Goal: Task Accomplishment & Management: Use online tool/utility

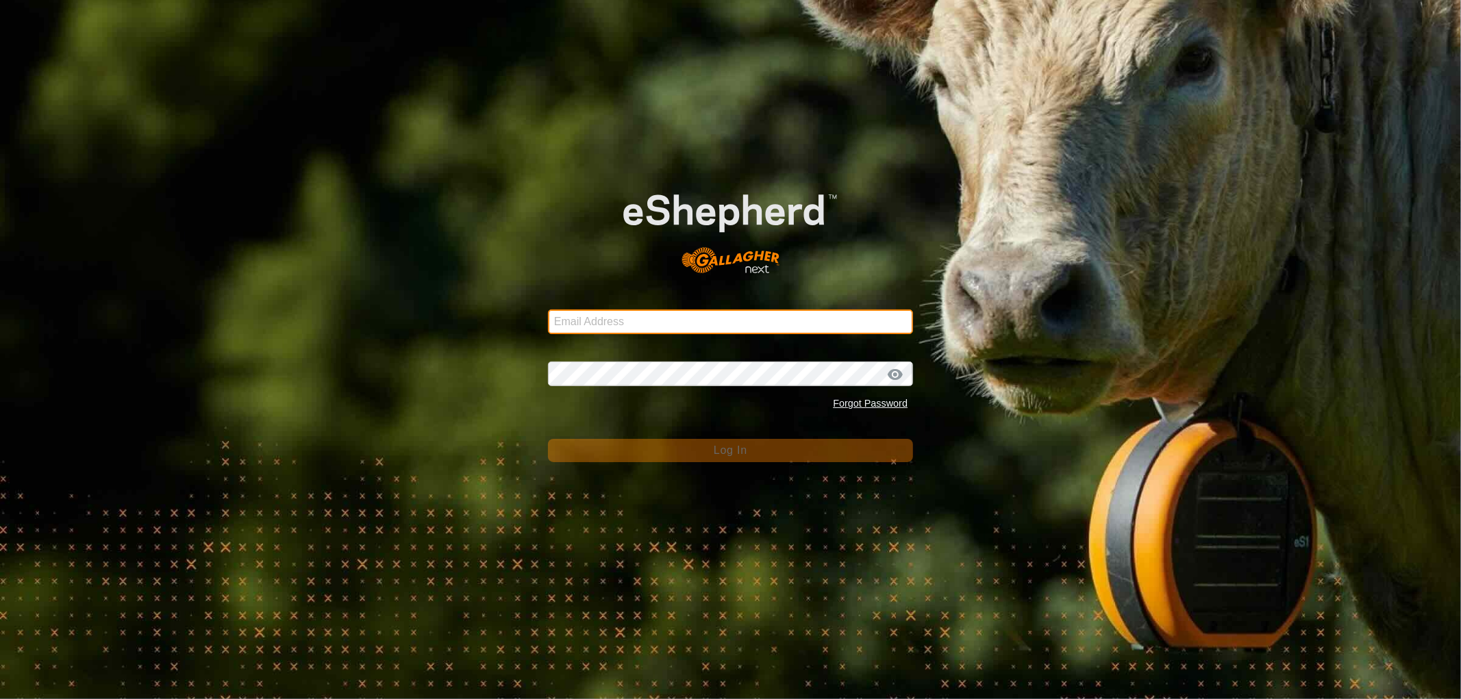
click at [605, 329] on input "Email Address" at bounding box center [730, 322] width 365 height 25
type input "[EMAIL_ADDRESS][DOMAIN_NAME]"
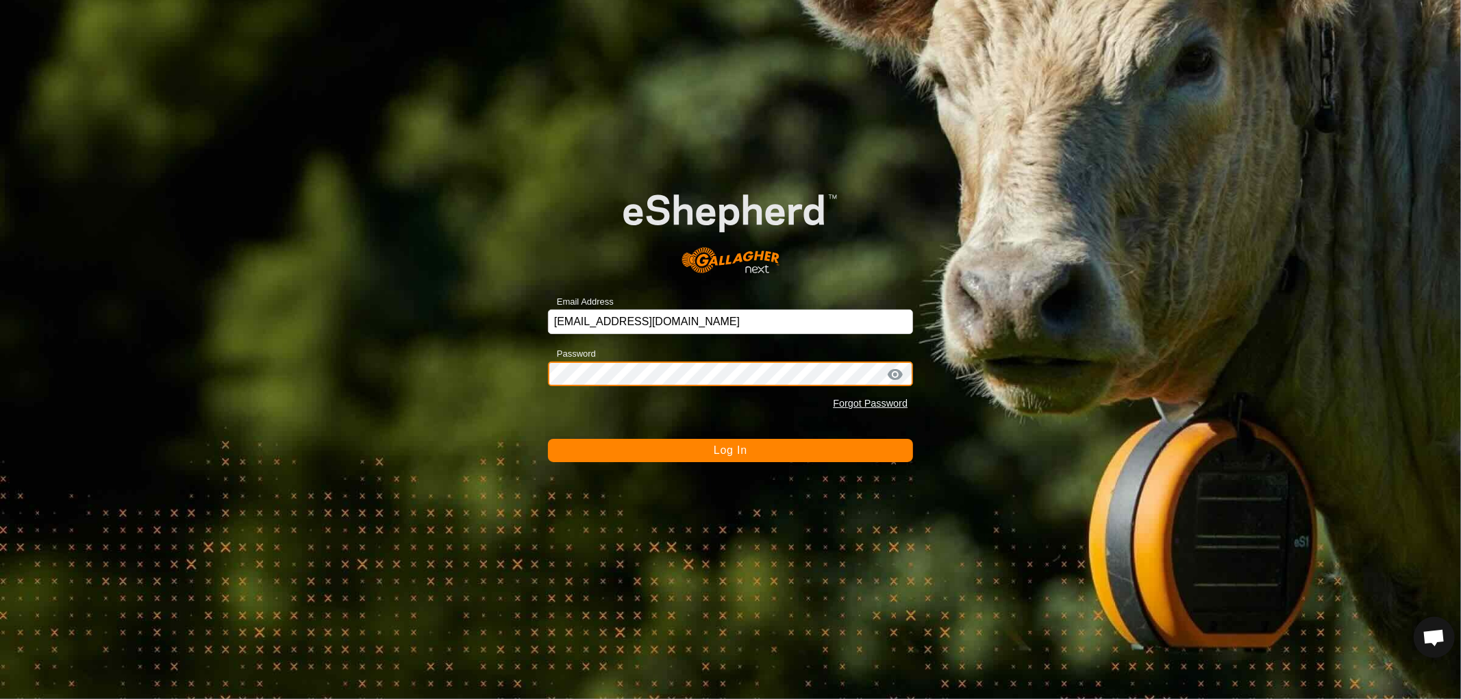
click at [548, 439] on button "Log In" at bounding box center [730, 450] width 365 height 23
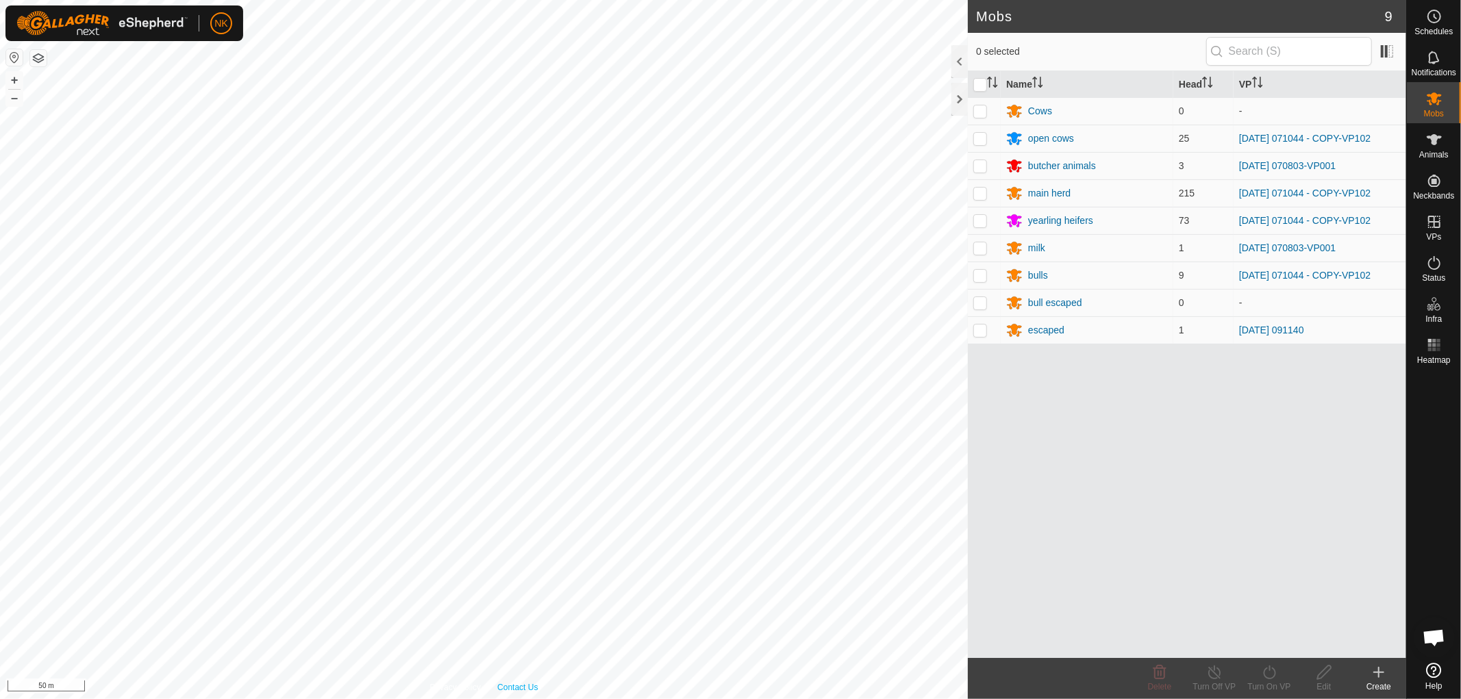
click at [521, 690] on div "Privacy Policy Contact Us 133 0850565021 main herd [DATE] 071044 - COPY-VP102 +…" at bounding box center [484, 349] width 968 height 699
click at [1350, 217] on link "In Rotation" at bounding box center [1347, 221] width 117 height 27
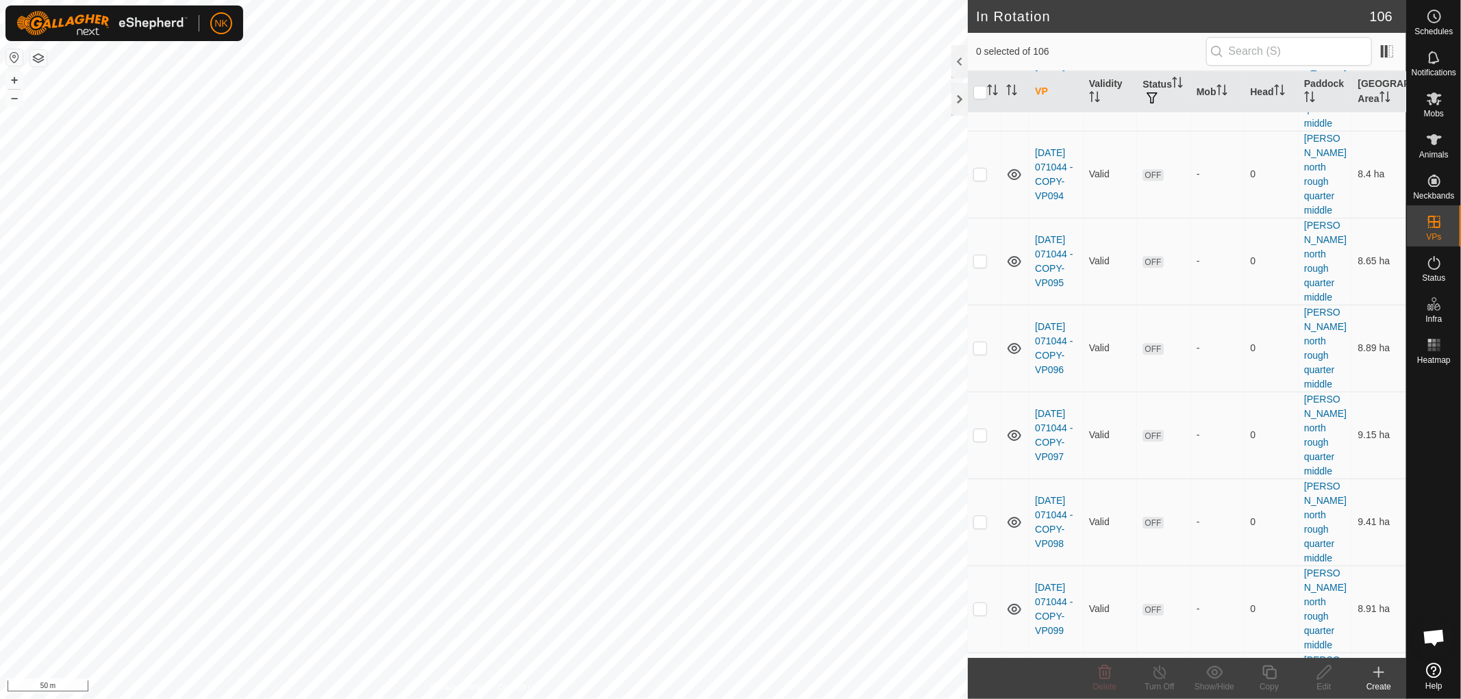
scroll to position [3424, 0]
checkbox input "true"
click at [1267, 670] on icon at bounding box center [1269, 673] width 14 height 14
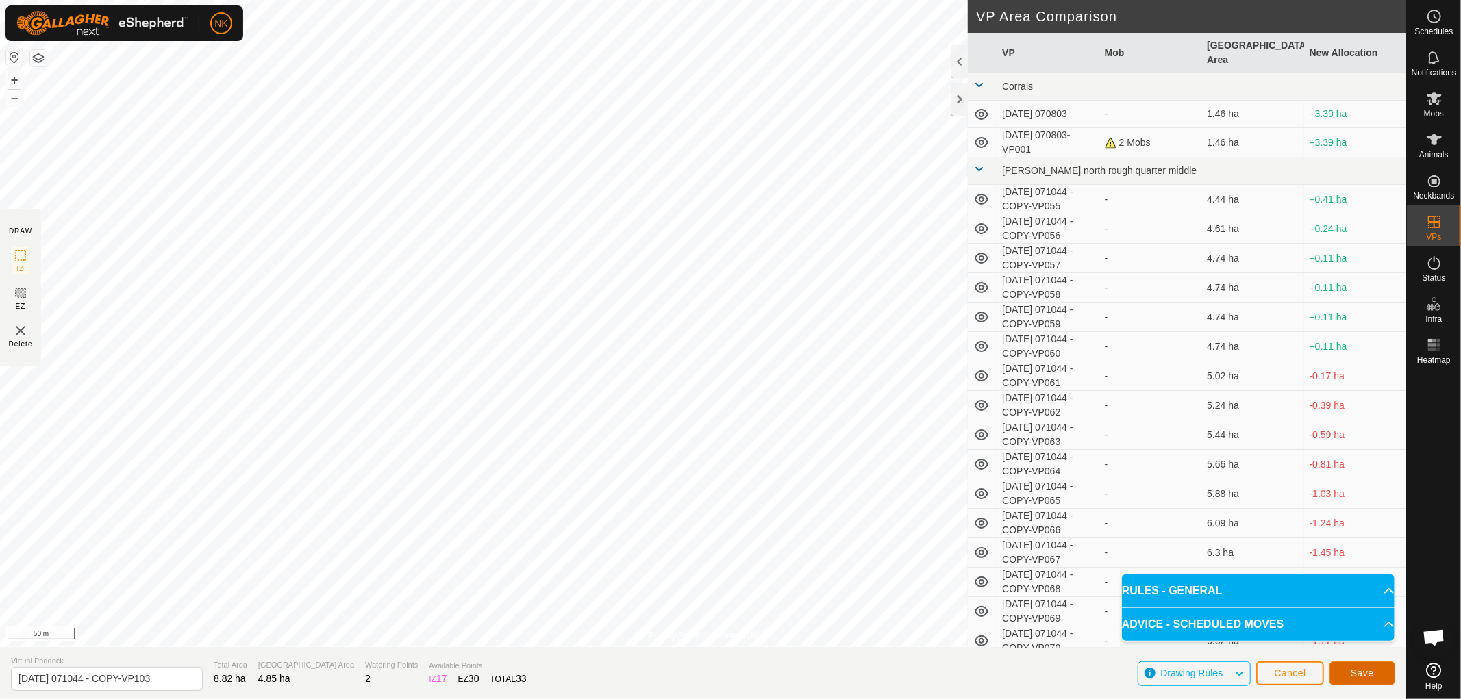
click at [1380, 671] on button "Save" at bounding box center [1362, 674] width 66 height 24
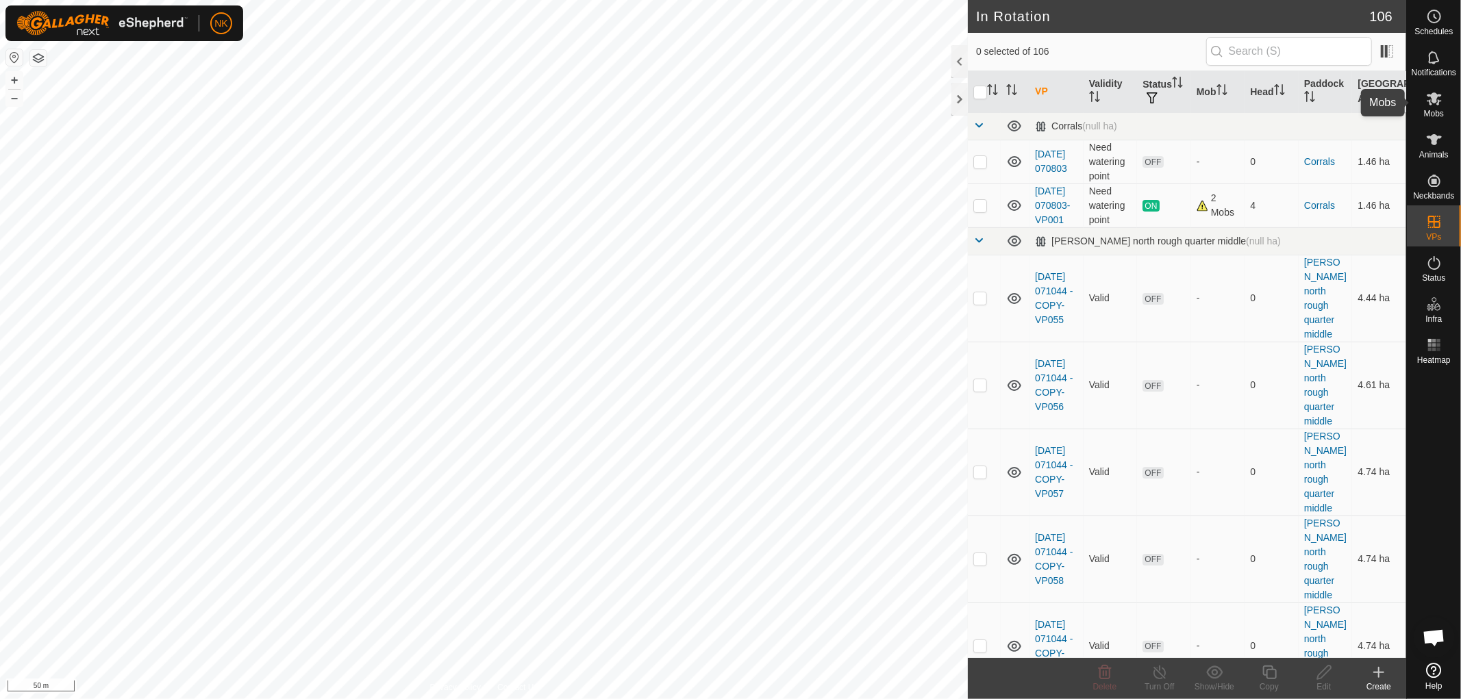
click at [1436, 107] on es-mob-svg-icon at bounding box center [1434, 99] width 25 height 22
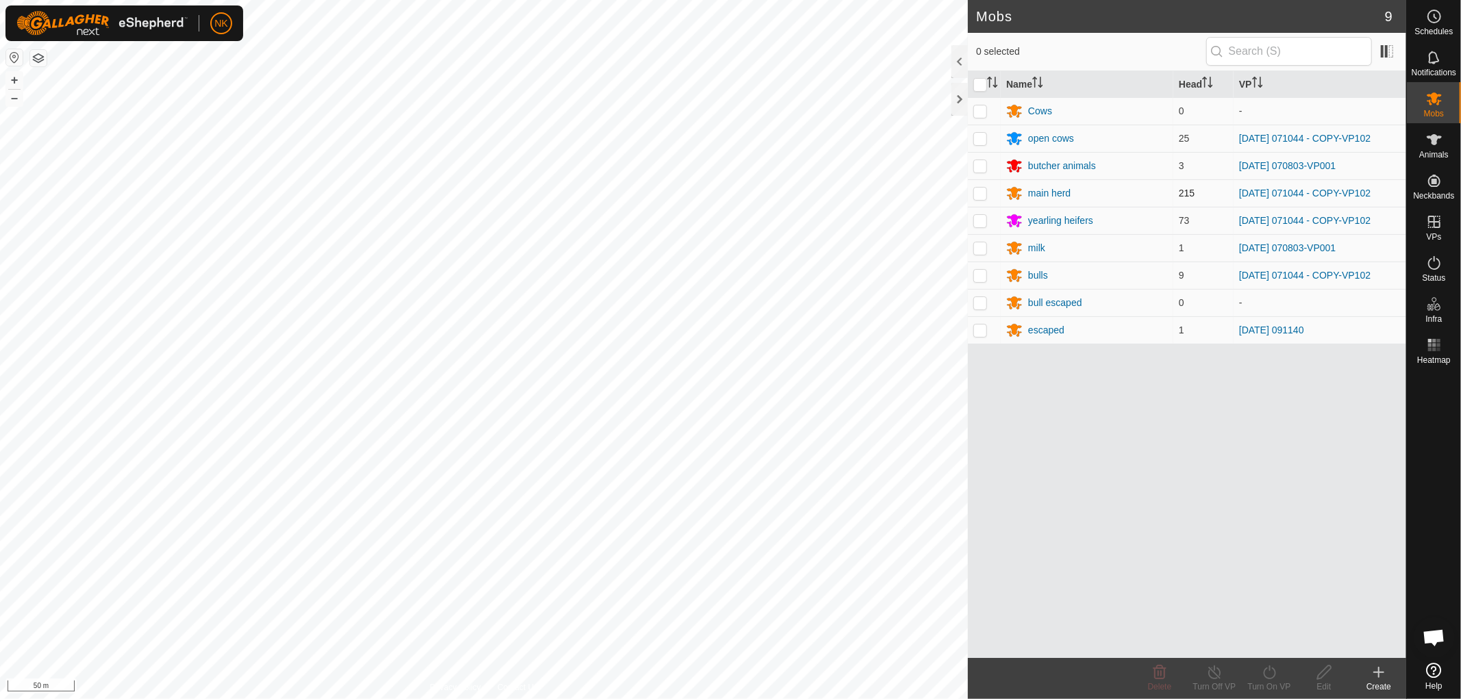
click at [979, 194] on p-checkbox at bounding box center [980, 193] width 14 height 11
checkbox input "true"
click at [978, 137] on p-checkbox at bounding box center [980, 138] width 14 height 11
checkbox input "true"
click at [981, 224] on p-checkbox at bounding box center [980, 220] width 14 height 11
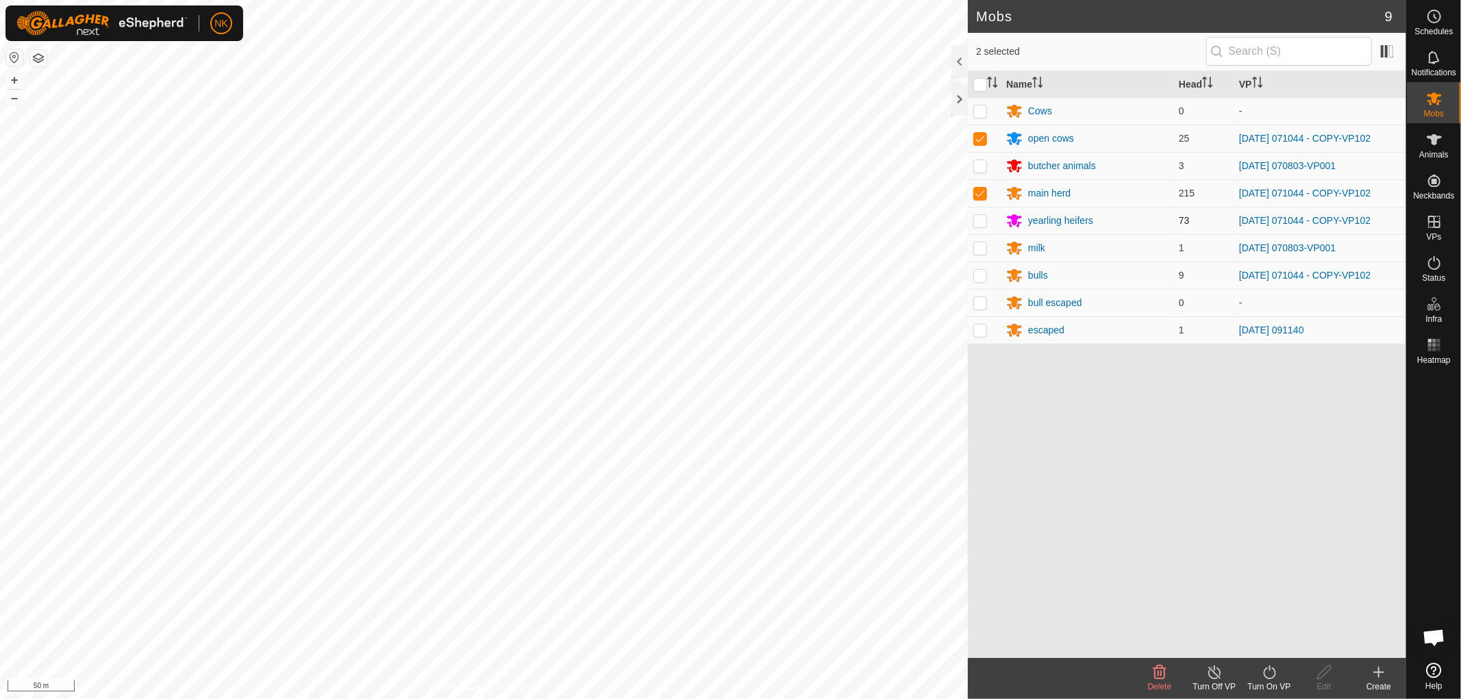
checkbox input "true"
click at [983, 273] on p-checkbox at bounding box center [980, 275] width 14 height 11
checkbox input "true"
click at [1272, 676] on icon at bounding box center [1269, 672] width 17 height 16
click at [1268, 639] on link "Now" at bounding box center [1310, 642] width 136 height 27
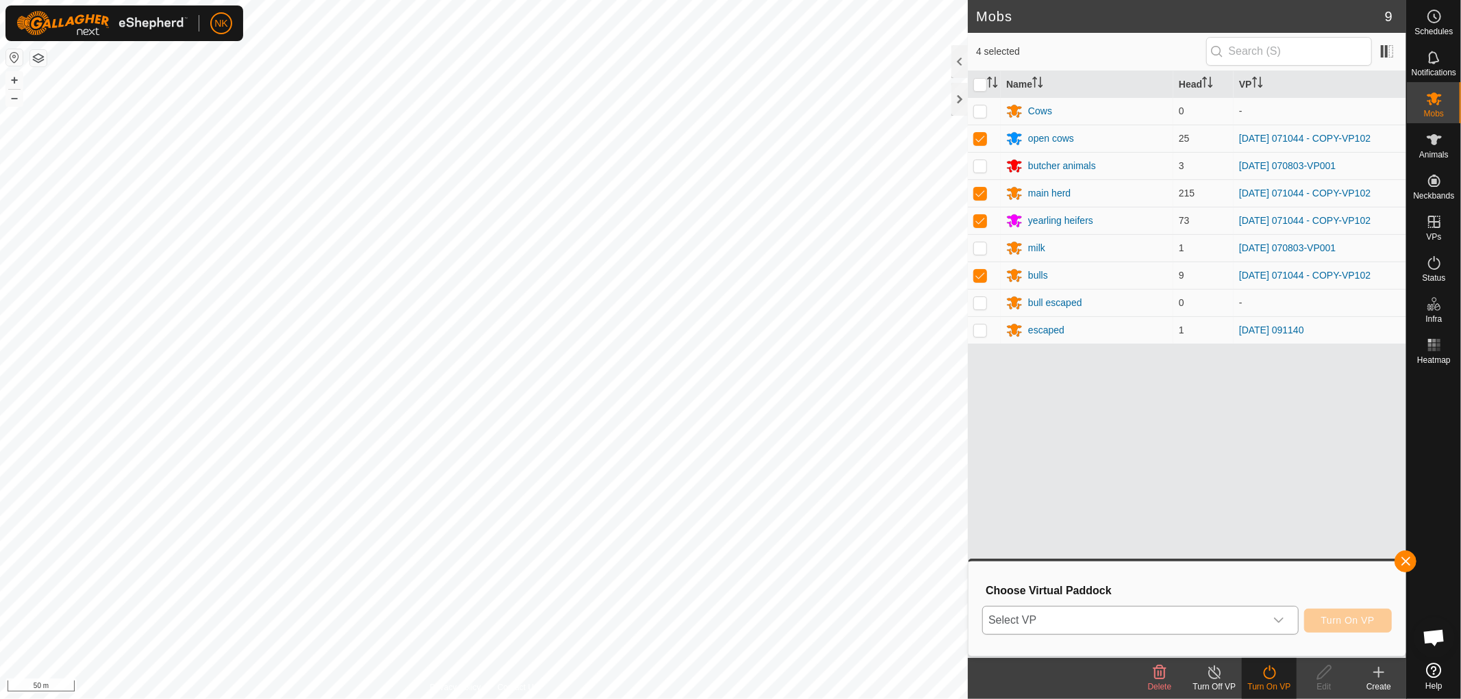
click at [1209, 618] on span "Select VP" at bounding box center [1124, 620] width 282 height 27
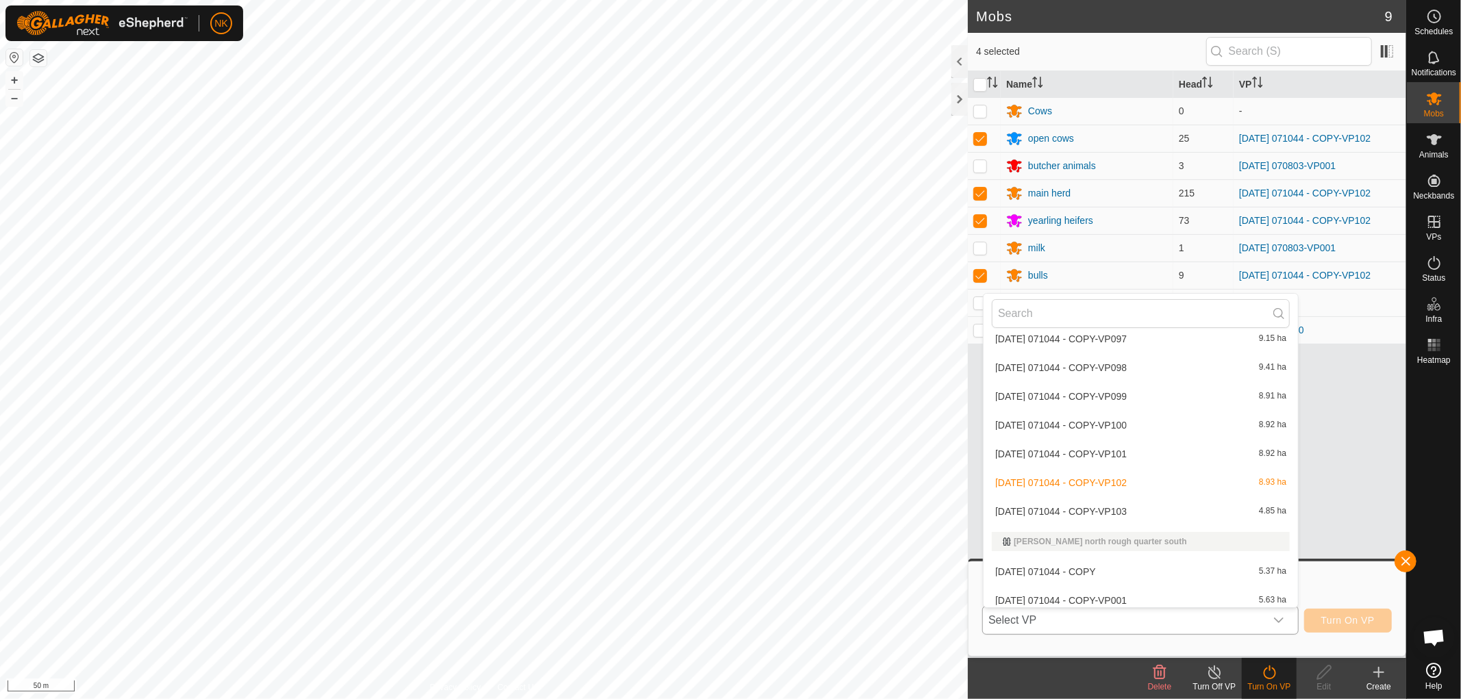
scroll to position [1311, 0]
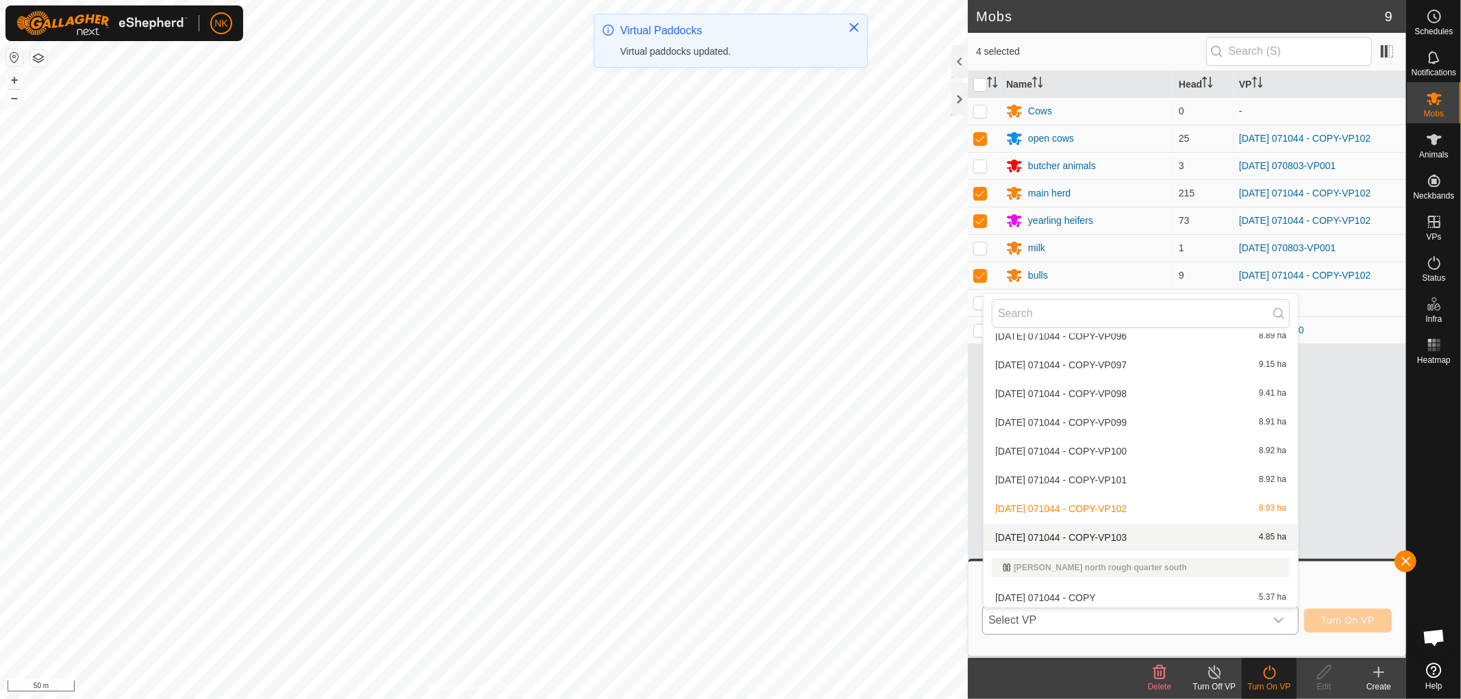
click at [1084, 531] on li "[DATE] 071044 - COPY-VP103 4.85 ha" at bounding box center [1140, 537] width 314 height 27
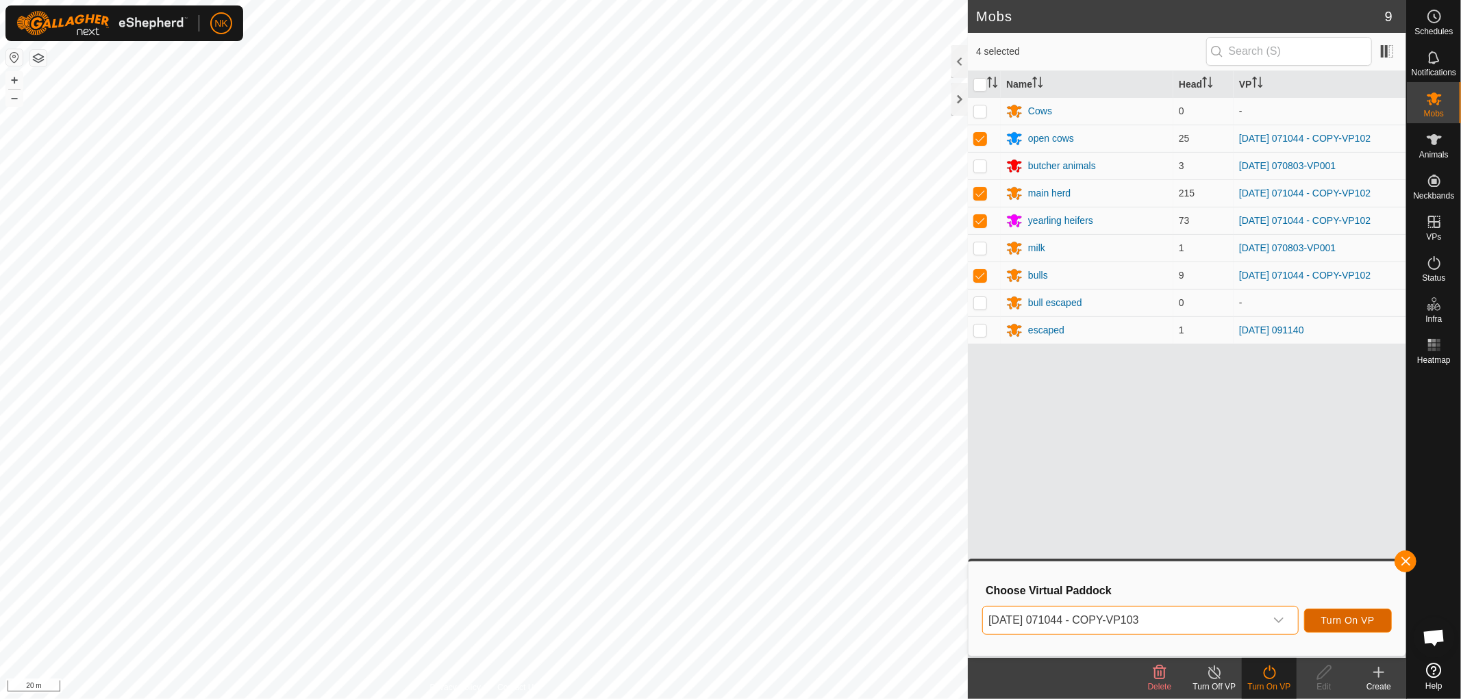
click at [1359, 617] on span "Turn On VP" at bounding box center [1347, 620] width 53 height 11
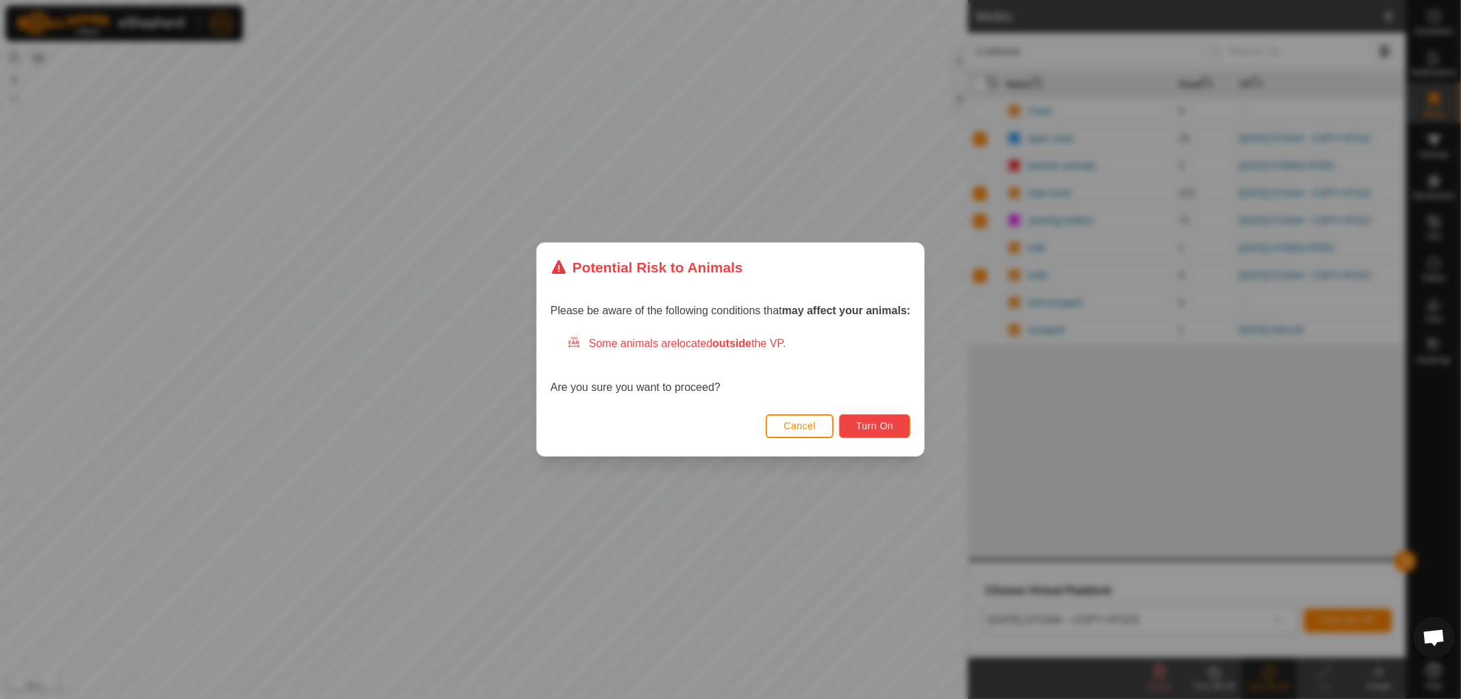
click at [886, 416] on button "Turn On" at bounding box center [874, 426] width 71 height 24
